Goal: Information Seeking & Learning: Learn about a topic

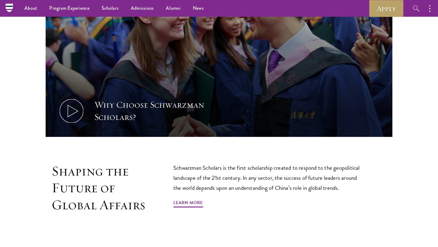
scroll to position [267, 0]
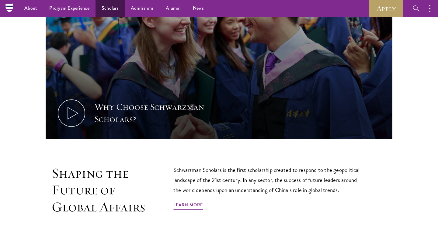
click at [105, 5] on link "Scholars" at bounding box center [110, 8] width 29 height 17
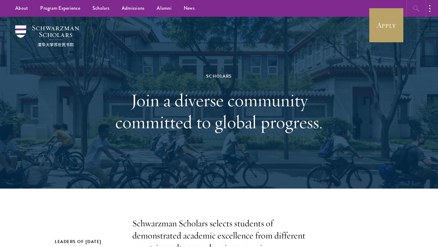
click at [409, 10] on button "button" at bounding box center [416, 8] width 17 height 17
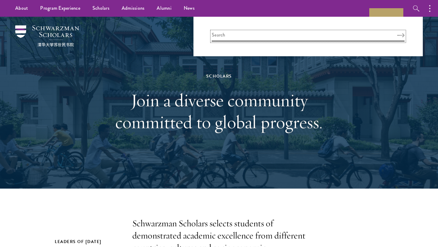
click at [301, 34] on input "search" at bounding box center [308, 36] width 193 height 10
type input "public health"
click at [398, 33] on button "Search" at bounding box center [401, 35] width 7 height 4
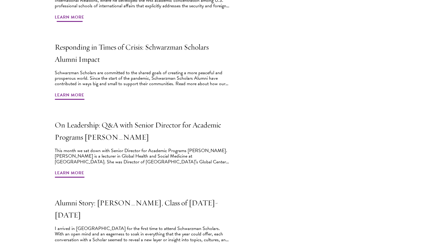
scroll to position [459, 0]
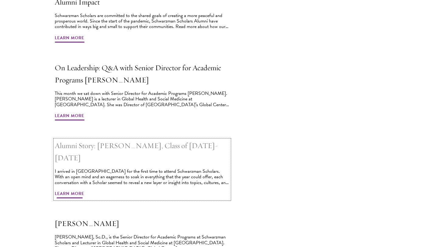
click at [197, 145] on h2 "Alumni Story: [PERSON_NAME], Class of [DATE]-[DATE]" at bounding box center [142, 152] width 175 height 24
